Goal: Information Seeking & Learning: Learn about a topic

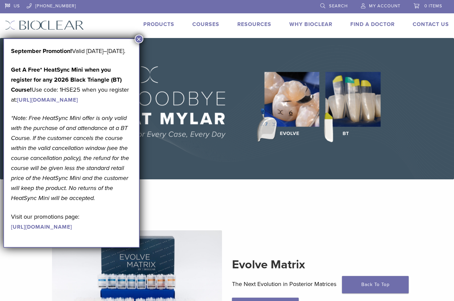
click at [138, 37] on button "×" at bounding box center [139, 39] width 9 height 9
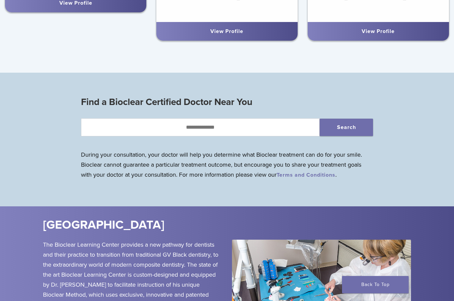
scroll to position [634, 0]
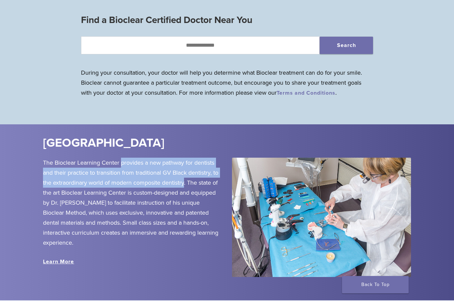
drag, startPoint x: 184, startPoint y: 183, endPoint x: 122, endPoint y: 166, distance: 64.9
click at [122, 166] on p "The Bioclear Learning Center provides a new pathway for dentists and their prac…" at bounding box center [132, 203] width 179 height 90
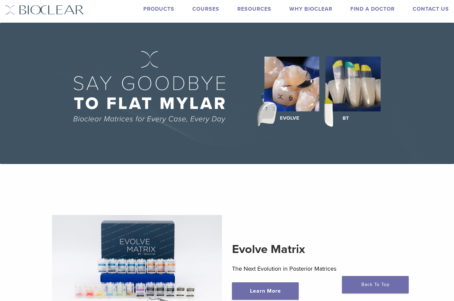
scroll to position [0, 0]
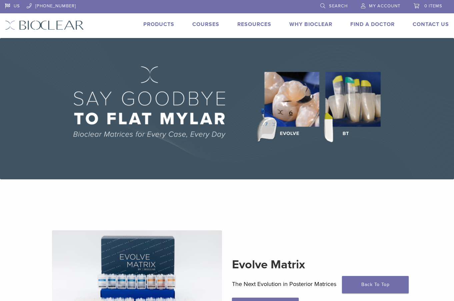
click at [309, 21] on link "Why Bioclear" at bounding box center [310, 24] width 43 height 7
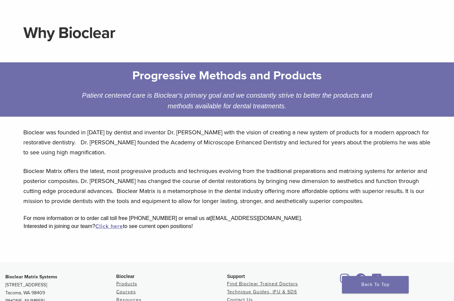
scroll to position [67, 0]
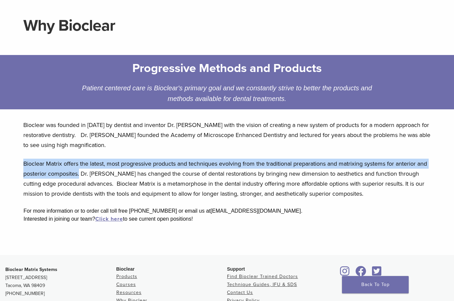
drag, startPoint x: 92, startPoint y: 174, endPoint x: 18, endPoint y: 161, distance: 74.9
click at [18, 161] on div "Bioclear was founded in 2007 by dentist and inventor Dr. David Clark with the v…" at bounding box center [227, 176] width 418 height 122
click at [84, 173] on p "Bioclear Matrix offers the latest, most progressive products and techniques evo…" at bounding box center [226, 179] width 407 height 40
drag, startPoint x: 92, startPoint y: 172, endPoint x: 20, endPoint y: 155, distance: 74.2
click at [20, 155] on div "Bioclear was founded in 2007 by dentist and inventor Dr. David Clark with the v…" at bounding box center [227, 176] width 418 height 122
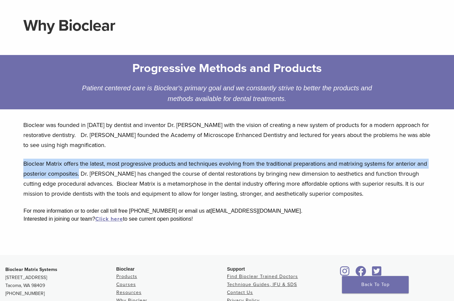
click at [63, 166] on p "Bioclear Matrix offers the latest, most progressive products and techniques evo…" at bounding box center [226, 179] width 407 height 40
drag, startPoint x: 91, startPoint y: 174, endPoint x: 26, endPoint y: 163, distance: 65.9
click at [24, 163] on p "Bioclear Matrix offers the latest, most progressive products and techniques evo…" at bounding box center [226, 179] width 407 height 40
copy p "Bioclear Matrix offers the latest, most progressive products and techniques evo…"
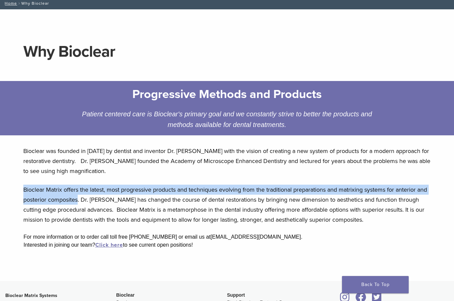
scroll to position [0, 0]
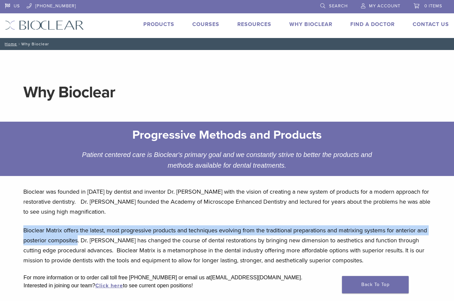
click at [158, 23] on link "Products" at bounding box center [158, 24] width 31 height 7
